Goal: Complete application form

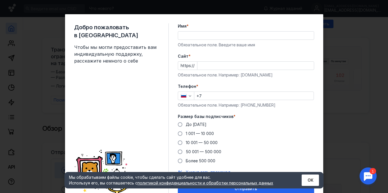
click at [220, 37] on input "Имя *" at bounding box center [246, 36] width 136 height 8
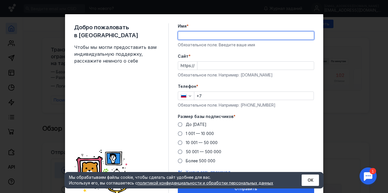
type input "[PERSON_NAME]"
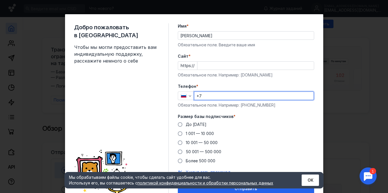
click at [215, 97] on input "+7" at bounding box center [253, 96] width 119 height 8
type input "[PHONE_NUMBER]"
click at [197, 124] on span "До [DATE]" at bounding box center [196, 124] width 21 height 5
click at [0, 0] on input "До [DATE]" at bounding box center [0, 0] width 0 height 0
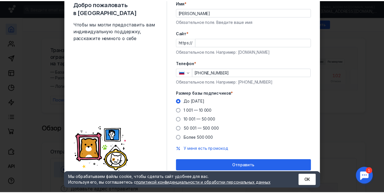
scroll to position [25, 0]
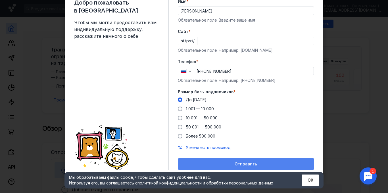
click at [245, 162] on span "Отправить" at bounding box center [246, 164] width 22 height 5
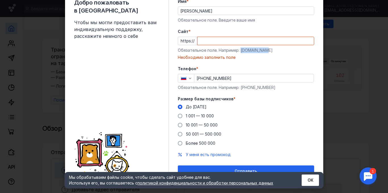
drag, startPoint x: 238, startPoint y: 50, endPoint x: 268, endPoint y: 50, distance: 29.8
click at [268, 50] on div "Обязательное поле. Например: [DOMAIN_NAME]" at bounding box center [246, 50] width 136 height 6
copy div "[DOMAIN_NAME]"
click at [223, 41] on input "Cайт *" at bounding box center [255, 41] width 116 height 8
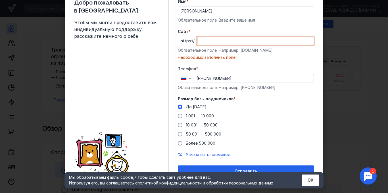
paste input "[DOMAIN_NAME]"
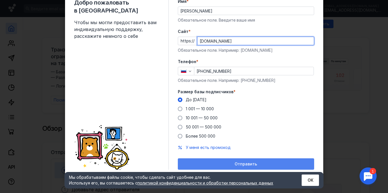
type input "[DOMAIN_NAME]"
click at [235, 163] on span "Отправить" at bounding box center [246, 164] width 22 height 5
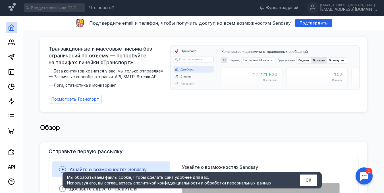
scroll to position [0, 0]
